Goal: Task Accomplishment & Management: Use online tool/utility

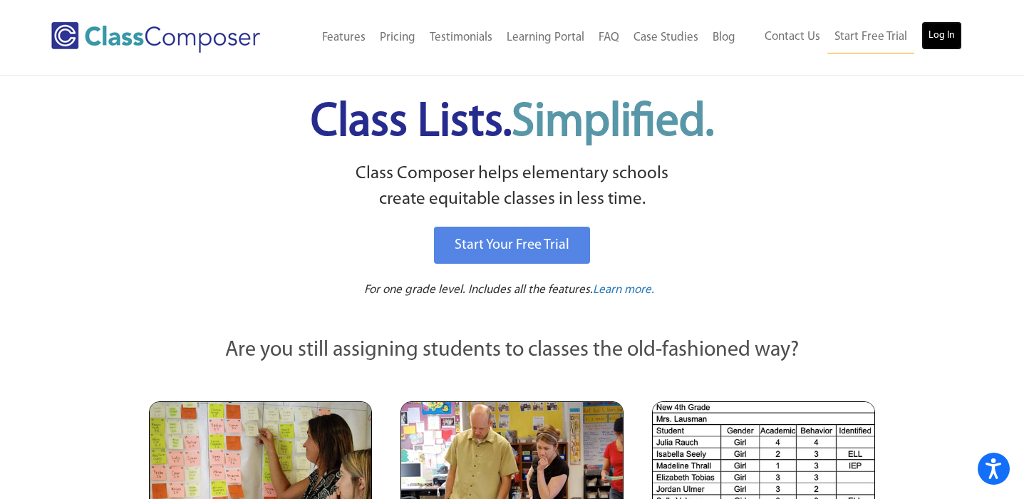
click at [940, 38] on link "Log In" at bounding box center [941, 35] width 41 height 28
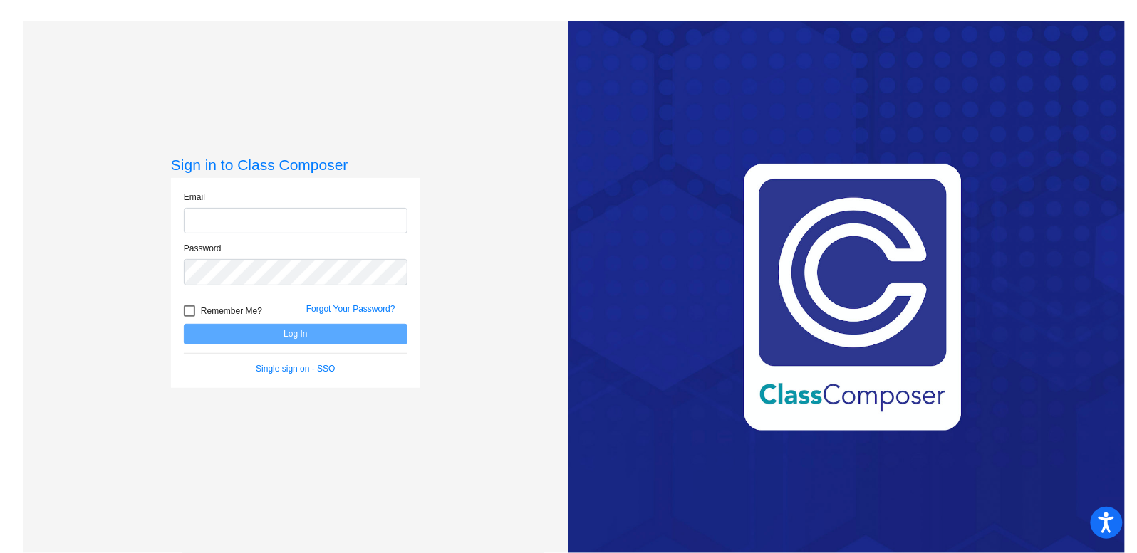
type input "[PERSON_NAME][EMAIL_ADDRESS][DOMAIN_NAME]"
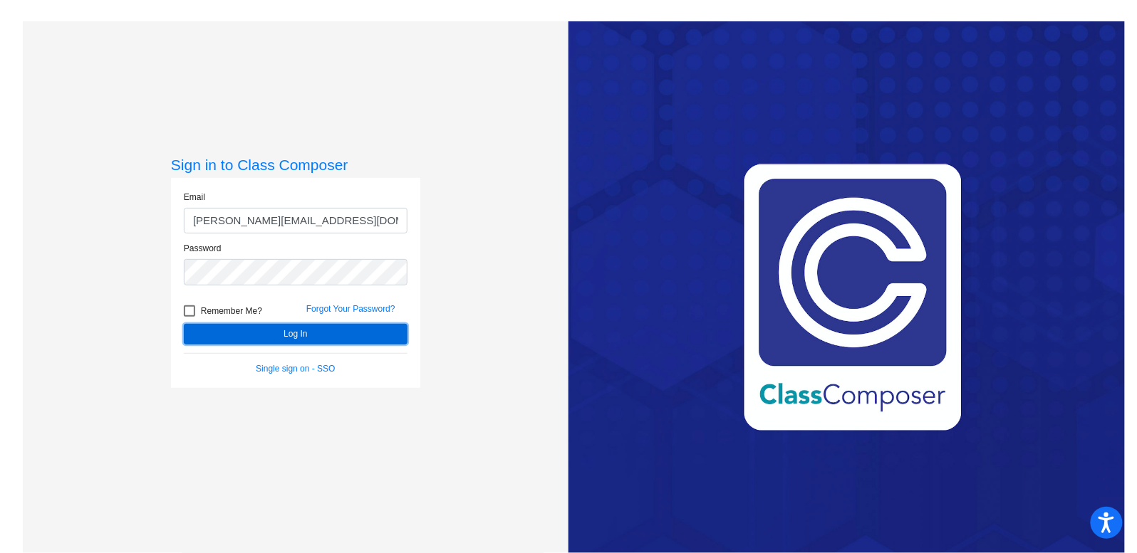
click at [274, 333] on button "Log In" at bounding box center [296, 334] width 224 height 21
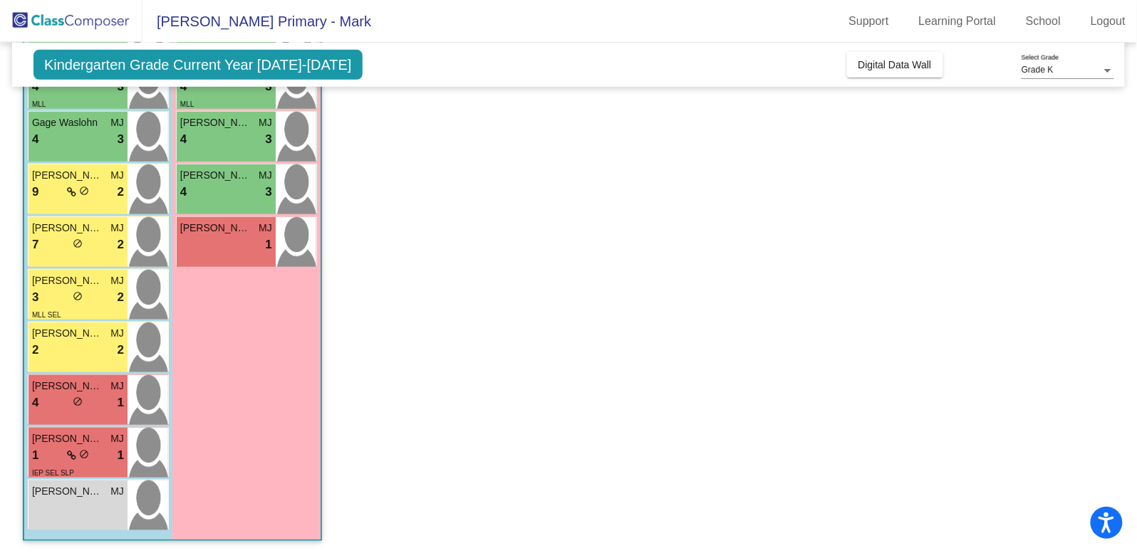
scroll to position [274, 0]
click at [55, 396] on div "4 lock do_not_disturb_alt 1" at bounding box center [78, 404] width 92 height 19
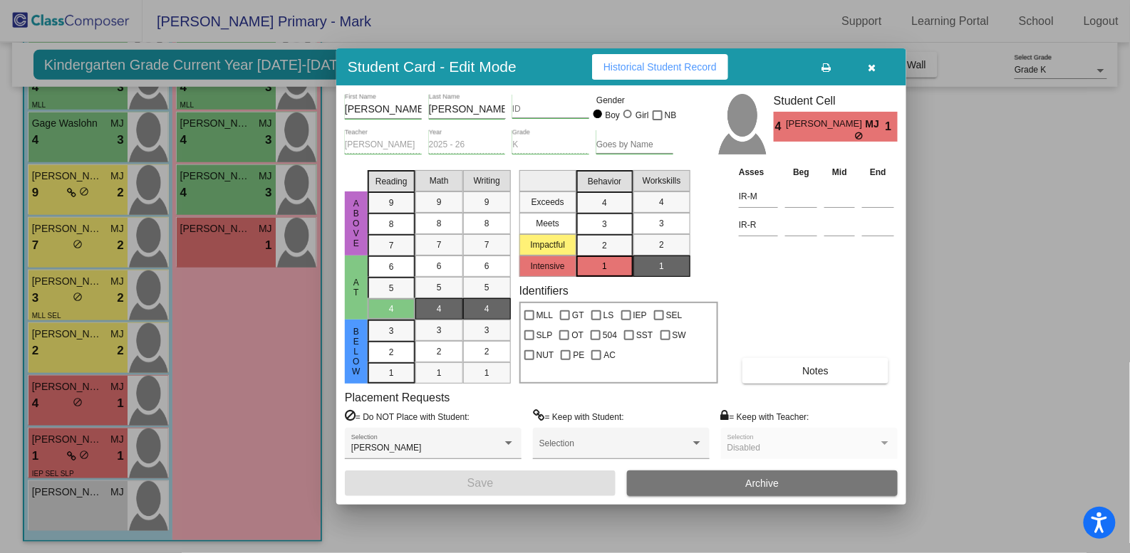
click at [93, 393] on div at bounding box center [565, 276] width 1130 height 553
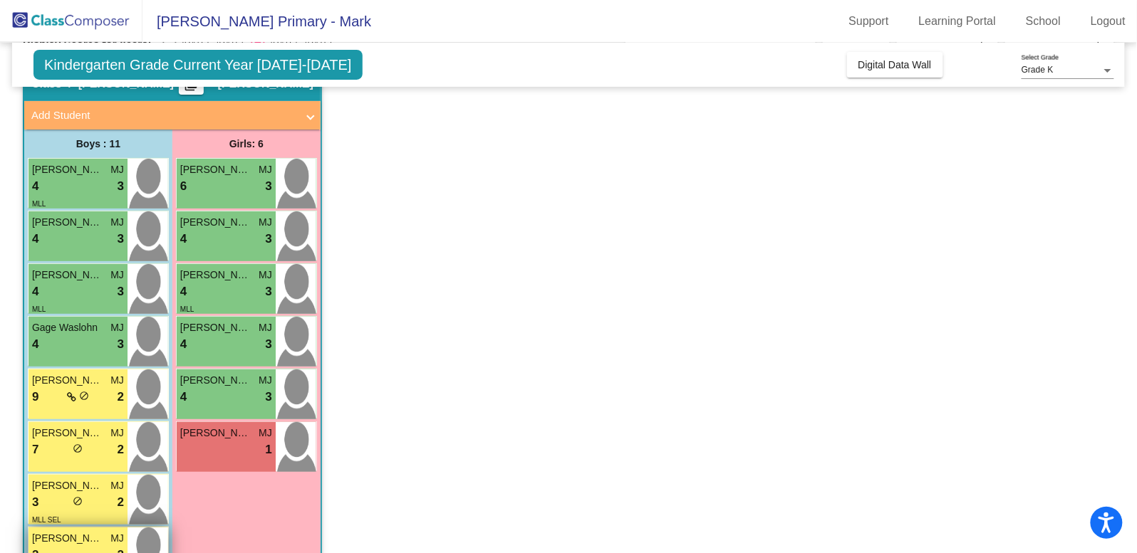
scroll to position [69, 0]
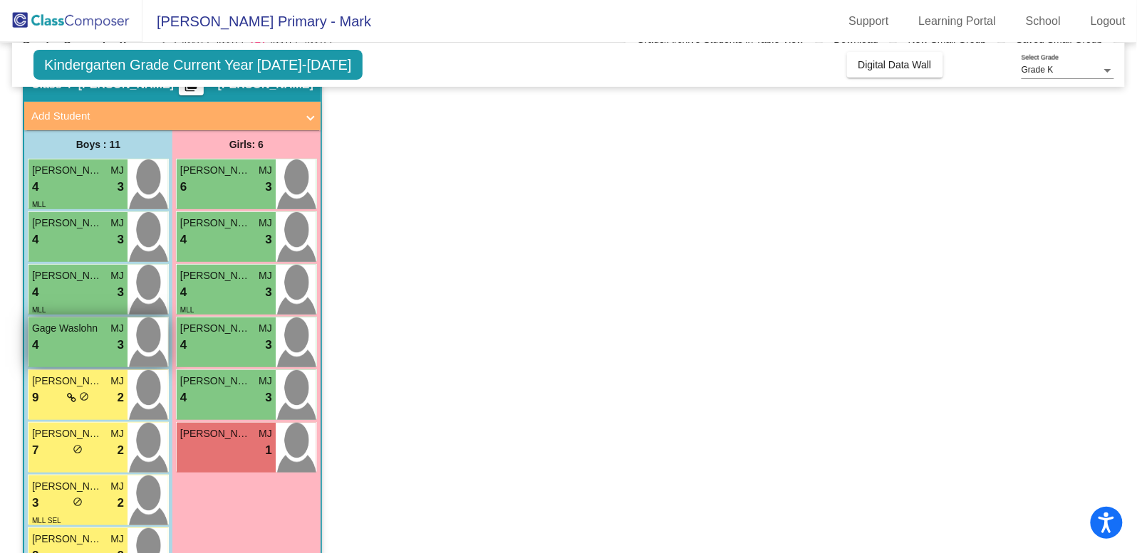
click at [69, 343] on div "4 lock do_not_disturb_alt 3" at bounding box center [78, 345] width 92 height 19
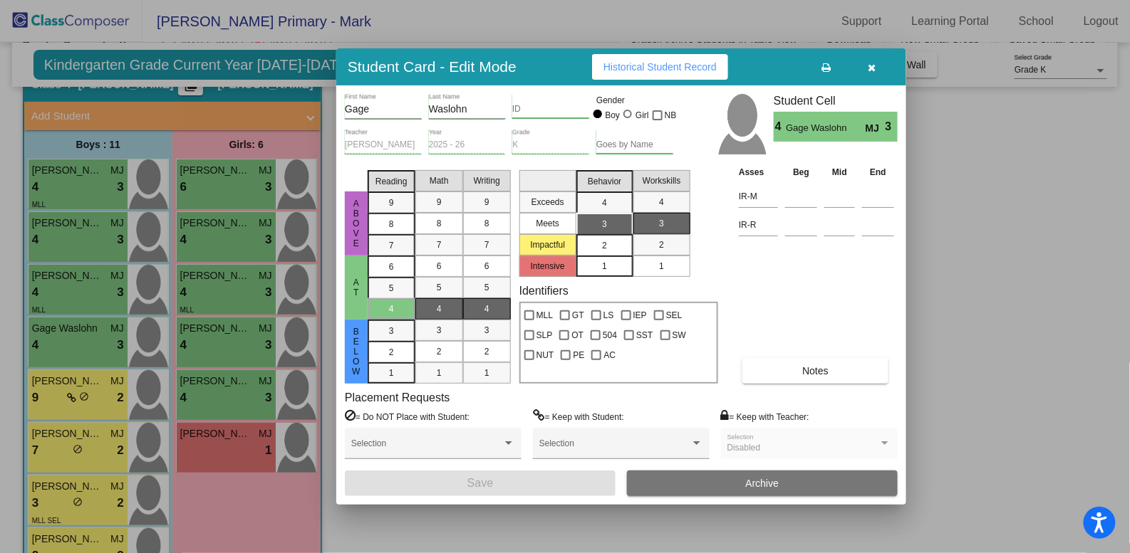
click at [603, 244] on span "2" at bounding box center [604, 245] width 5 height 13
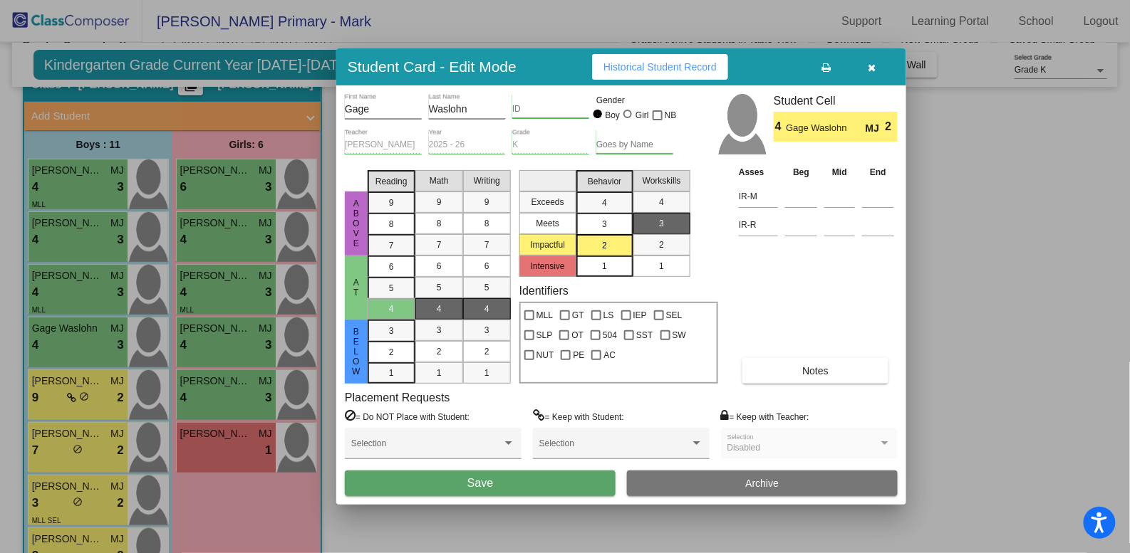
click at [502, 483] on button "Save" at bounding box center [480, 484] width 271 height 26
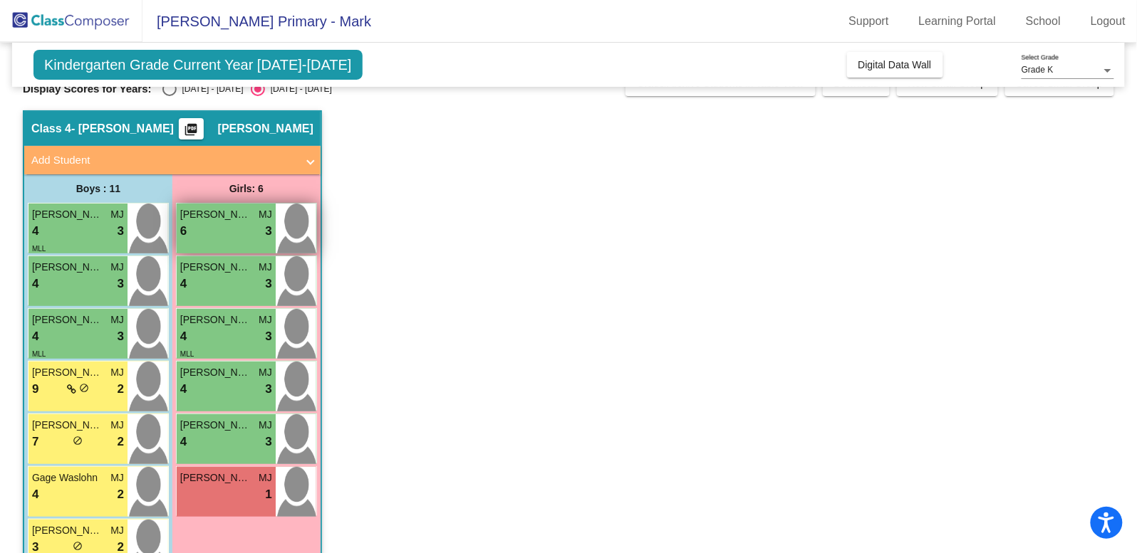
scroll to position [24, 0]
